Goal: Information Seeking & Learning: Learn about a topic

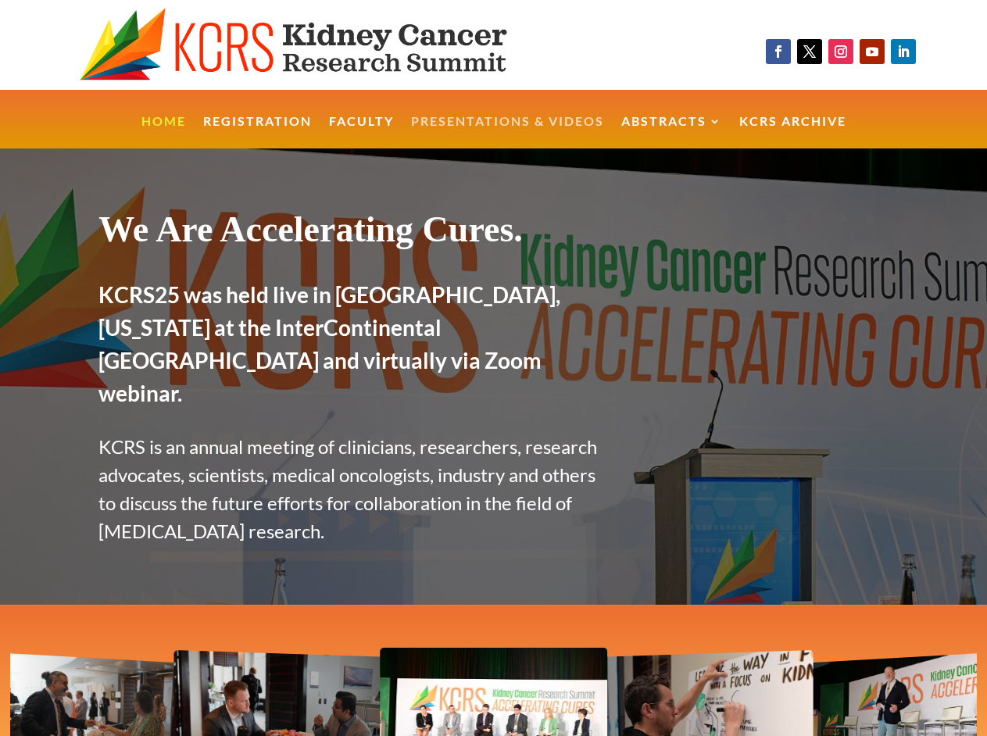
click at [516, 123] on link "Presentations & Videos" at bounding box center [507, 133] width 193 height 34
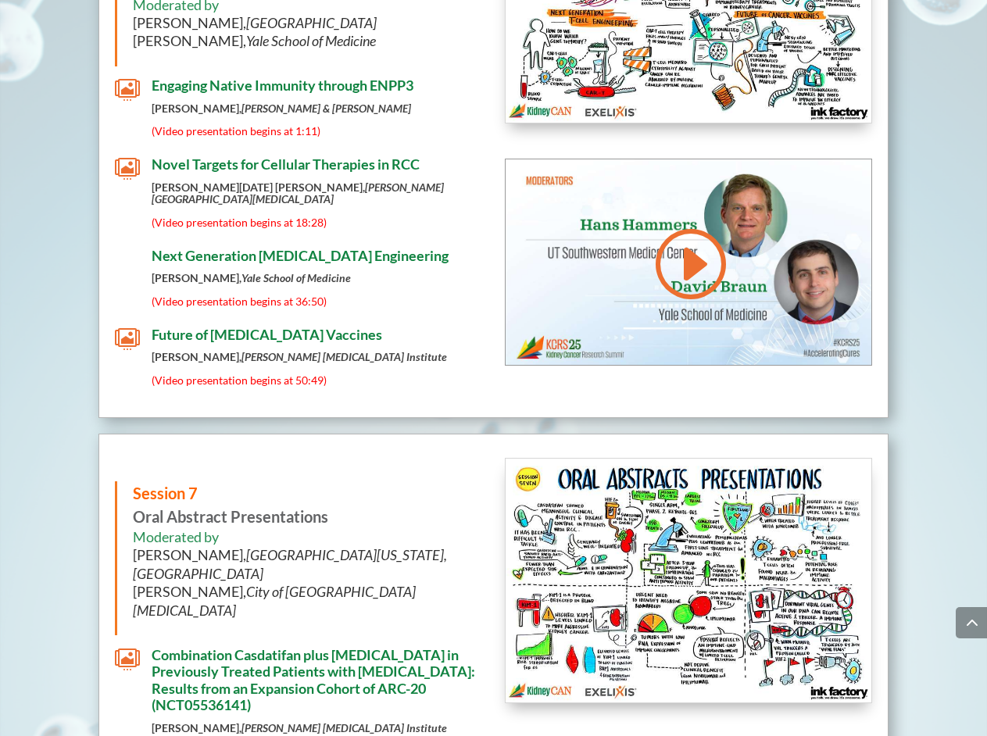
scroll to position [7252, 0]
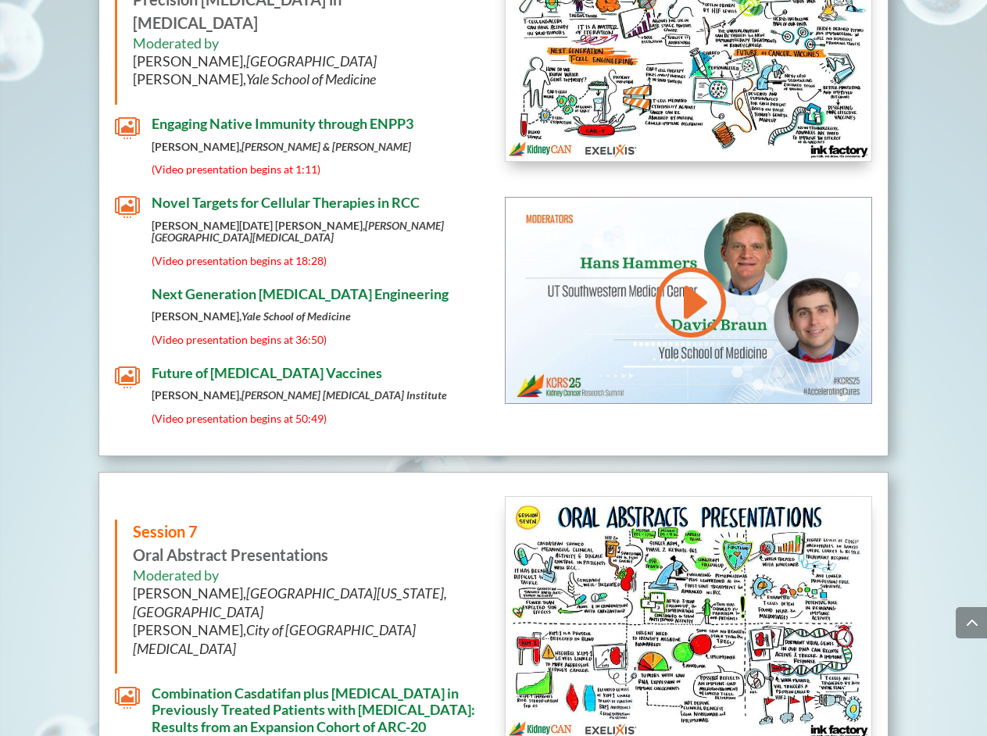
click at [319, 684] on span "Combination Casdatifan plus [MEDICAL_DATA] in Previously Treated Patients with …" at bounding box center [313, 718] width 323 height 68
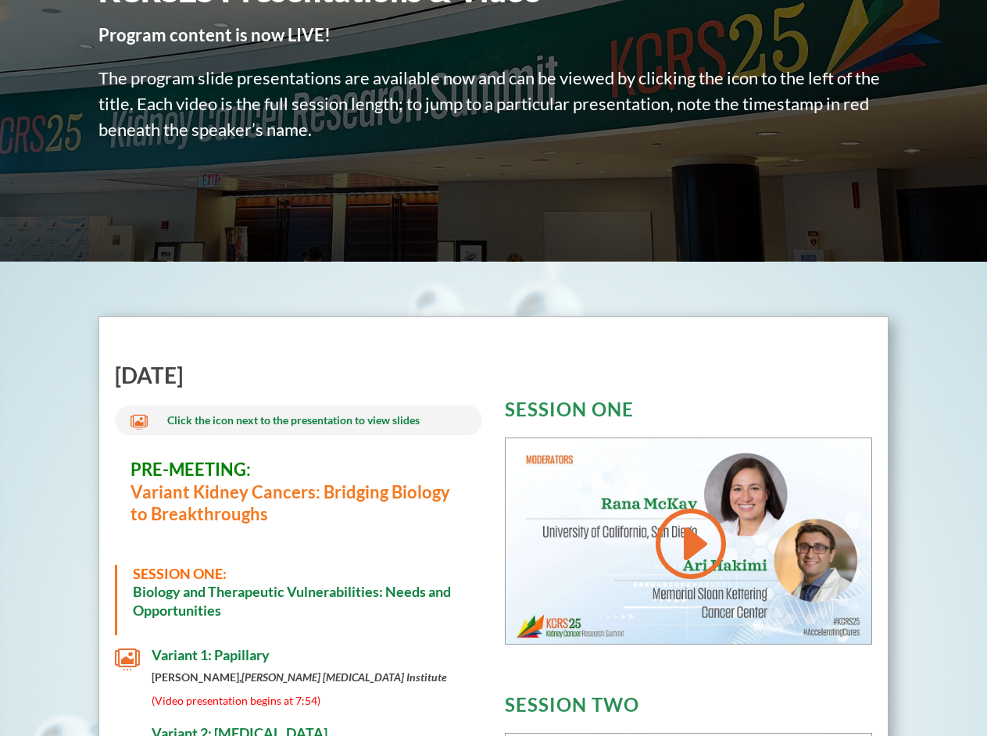
scroll to position [252, 0]
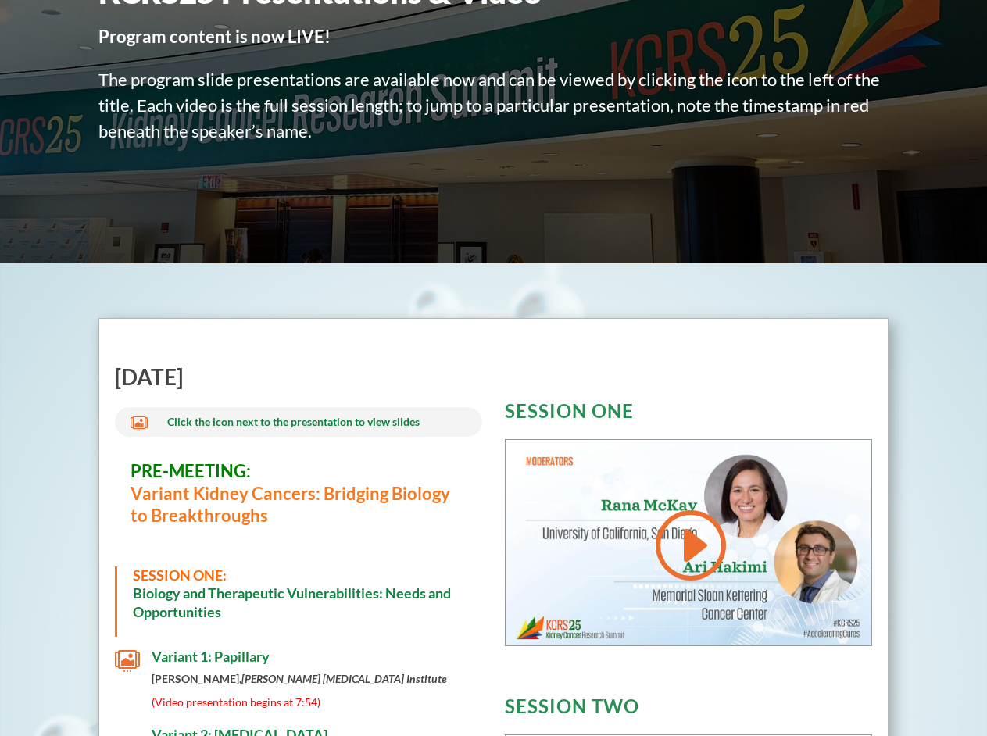
drag, startPoint x: 391, startPoint y: 380, endPoint x: 341, endPoint y: 128, distance: 257.4
